Goal: Check status: Check status

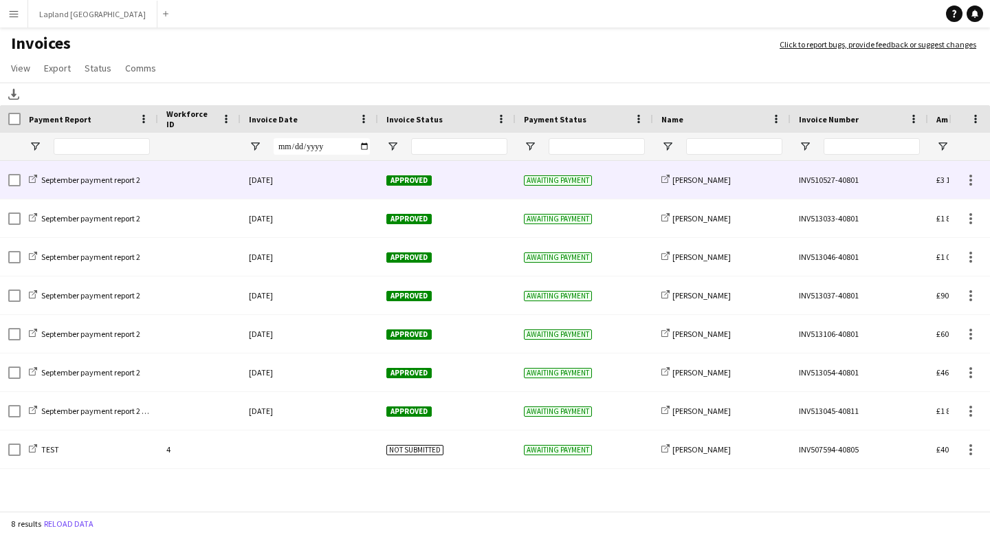
click at [466, 178] on div "Approved" at bounding box center [447, 180] width 138 height 38
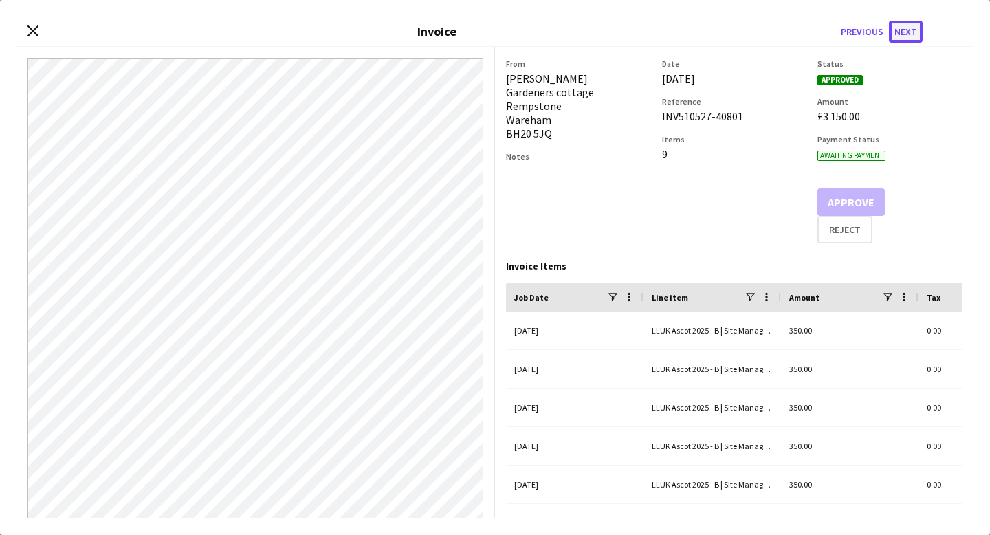
click at [904, 34] on button "Next" at bounding box center [906, 32] width 34 height 22
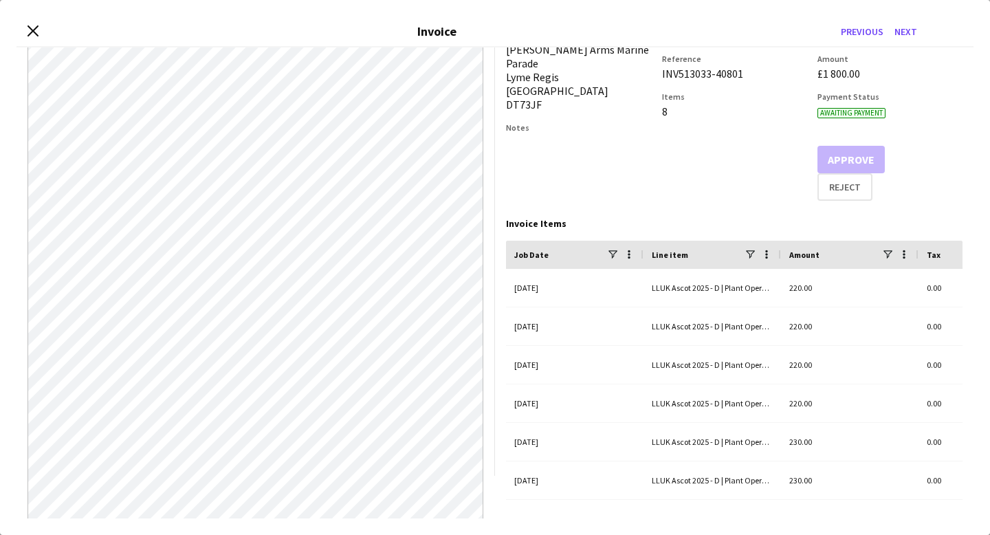
scroll to position [39, 0]
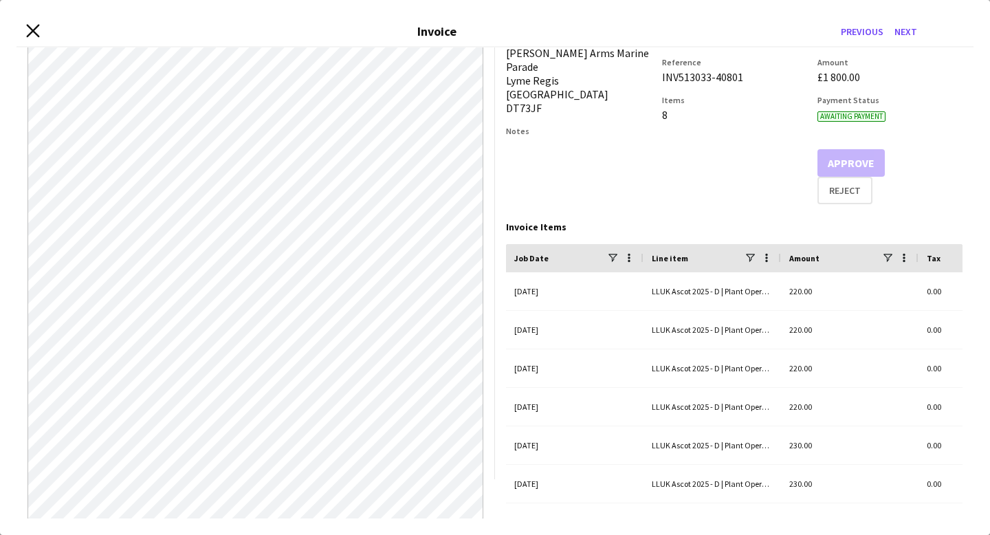
click at [37, 33] on icon "Close invoice dialog" at bounding box center [32, 30] width 13 height 13
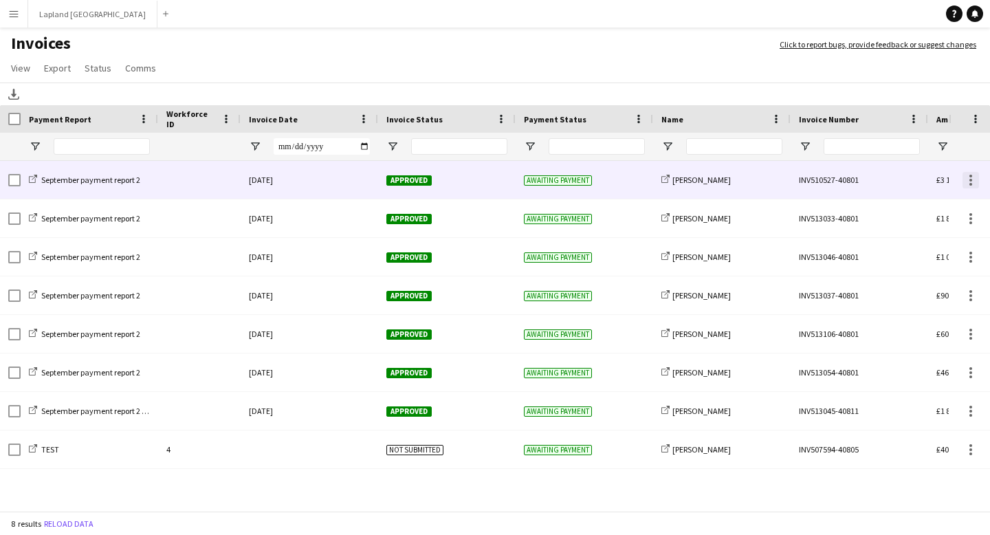
click at [972, 186] on div at bounding box center [971, 180] width 17 height 17
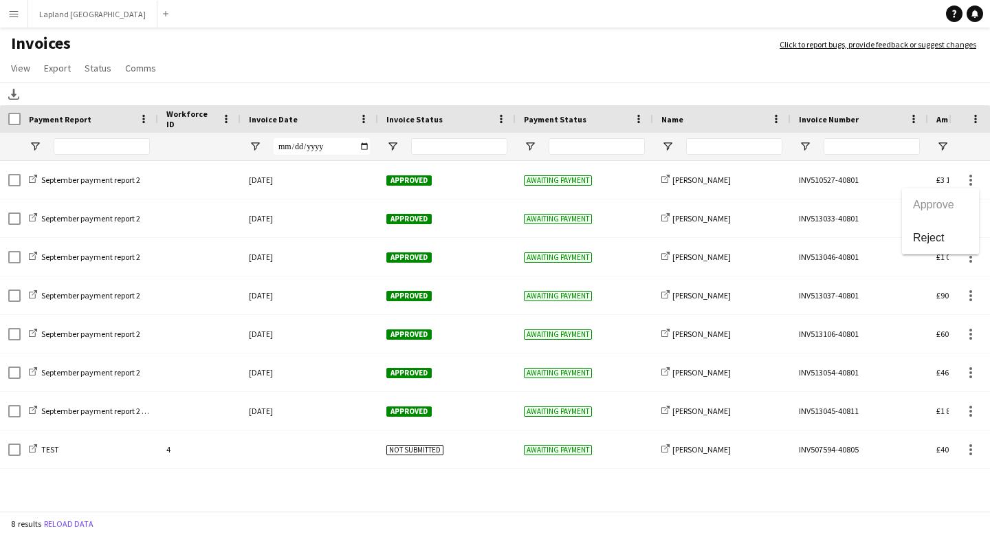
click at [972, 187] on div at bounding box center [495, 267] width 990 height 535
click at [100, 73] on span "Status" at bounding box center [98, 68] width 27 height 12
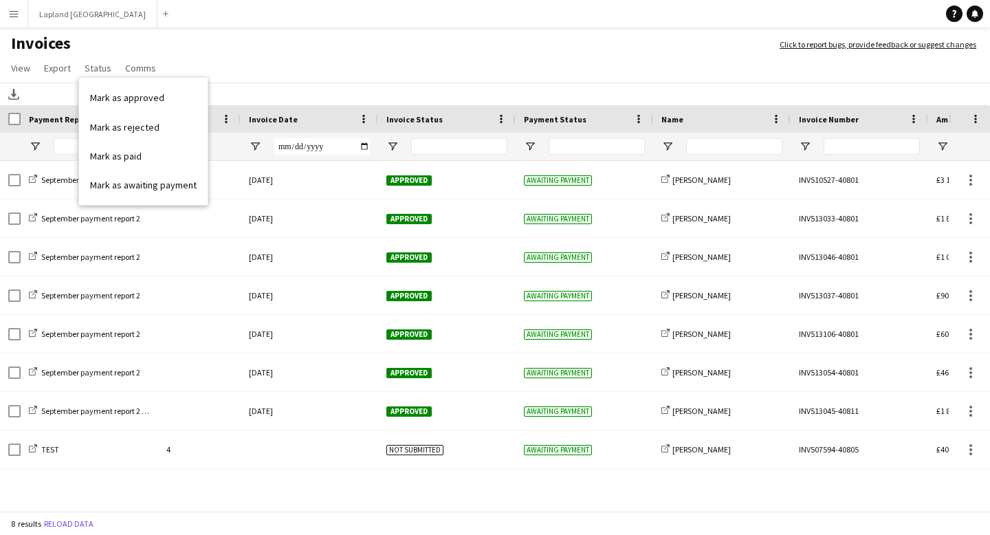
click at [221, 60] on app-page-menu "View Customise view Customise filters Reset Filters Reset View Reset All Export…" at bounding box center [495, 69] width 990 height 26
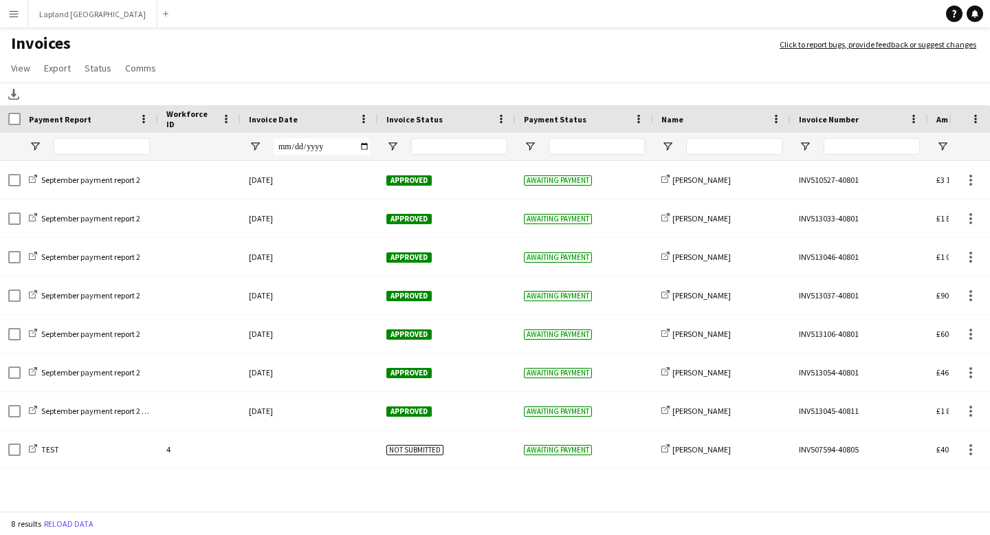
click at [19, 18] on app-icon "Menu" at bounding box center [13, 13] width 11 height 11
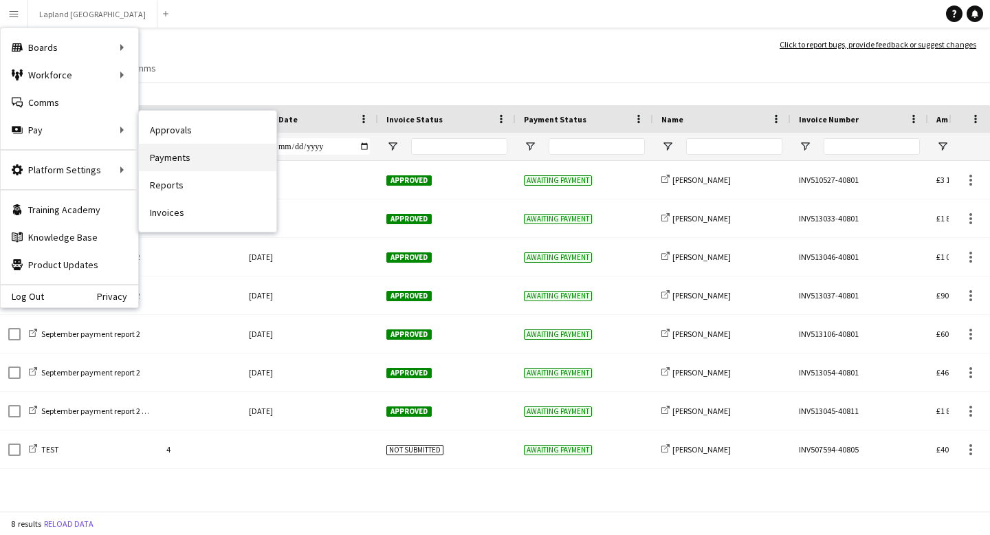
click at [182, 160] on link "Payments" at bounding box center [208, 158] width 138 height 28
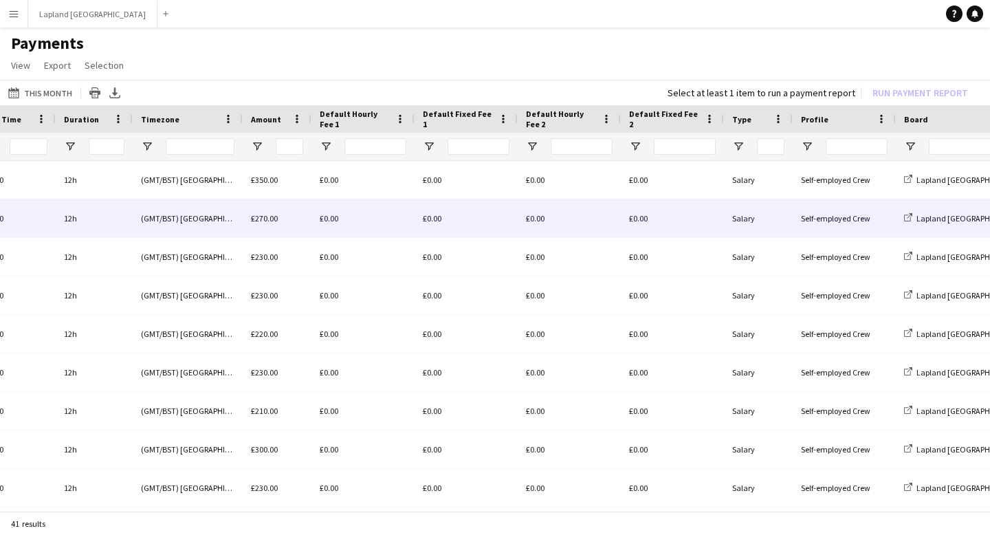
scroll to position [0, 444]
